Goal: Go to known website: Access a specific website the user already knows

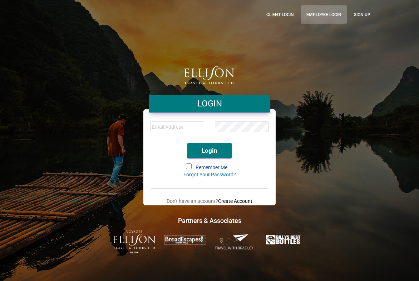
click at [323, 14] on link "Employee Login" at bounding box center [324, 14] width 46 height 18
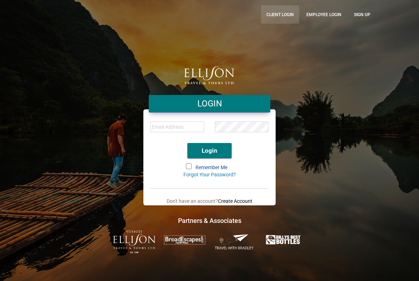
drag, startPoint x: 329, startPoint y: 18, endPoint x: 293, endPoint y: 5, distance: 38.2
click at [329, 18] on link "Employee Login" at bounding box center [324, 14] width 46 height 18
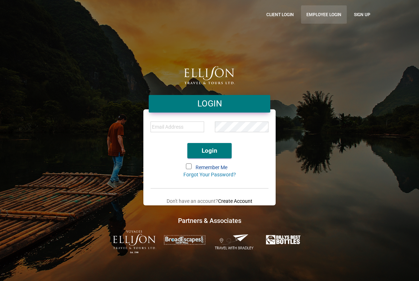
click at [336, 16] on link "Employee Login" at bounding box center [324, 14] width 46 height 18
click at [307, 12] on link "Employee Login" at bounding box center [324, 14] width 46 height 18
